Goal: Check status

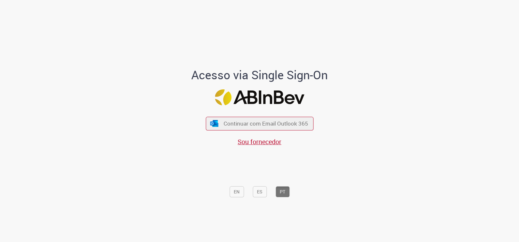
drag, startPoint x: 262, startPoint y: 117, endPoint x: 259, endPoint y: 121, distance: 5.7
click at [262, 117] on div "Continuar com Email Outlook 365 Sou fornecedor" at bounding box center [260, 128] width 108 height 36
click at [259, 122] on span "Continuar com Email Outlook 365" at bounding box center [266, 124] width 86 height 8
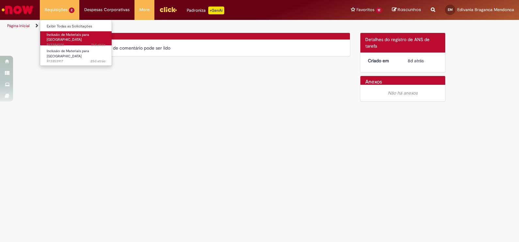
click at [75, 42] on span "21d atrás 21 dias atrás R13384500" at bounding box center [76, 44] width 59 height 5
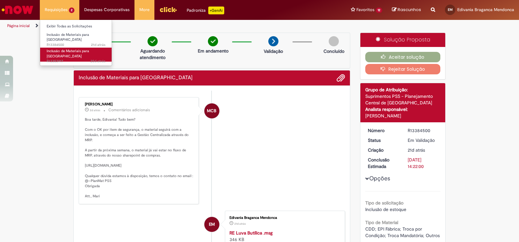
click at [62, 49] on span "Inclusão de Materiais para [GEOGRAPHIC_DATA]" at bounding box center [68, 54] width 42 height 10
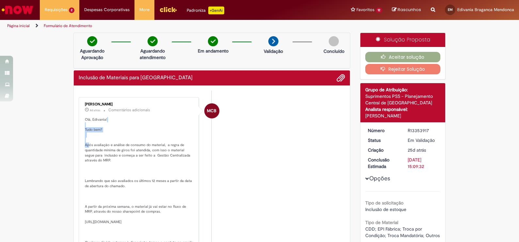
drag, startPoint x: 87, startPoint y: 108, endPoint x: 174, endPoint y: 118, distance: 88.4
click at [174, 118] on p "Olá, Edivania! Tudo bem? Após avaliação e análise de consumo do material, a reg…" at bounding box center [139, 191] width 109 height 149
drag, startPoint x: 174, startPoint y: 118, endPoint x: 102, endPoint y: 154, distance: 81.0
click at [102, 154] on p "Olá, Edivania! Tudo bem? Após avaliação e análise de consumo do material, a reg…" at bounding box center [139, 191] width 109 height 149
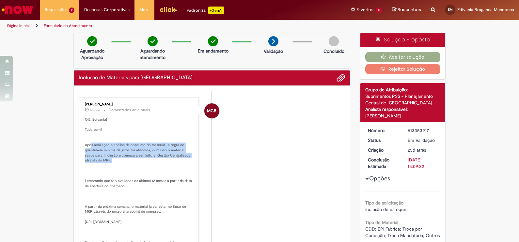
drag, startPoint x: 88, startPoint y: 147, endPoint x: 174, endPoint y: 165, distance: 87.5
click at [174, 165] on p "Olá, Edivania! Tudo bem? Após avaliação e análise de consumo do material, a reg…" at bounding box center [139, 191] width 109 height 149
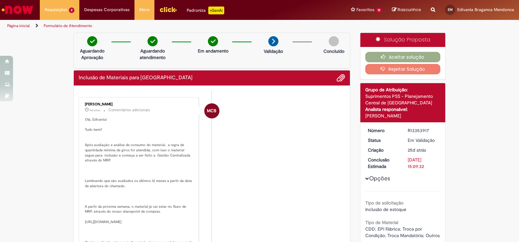
drag, startPoint x: 174, startPoint y: 165, endPoint x: 154, endPoint y: 177, distance: 22.7
click at [154, 177] on p "Olá, Edivania! Tudo bem? Após avaliação e análise de consumo do material, a reg…" at bounding box center [139, 191] width 109 height 149
